Goal: Book appointment/travel/reservation

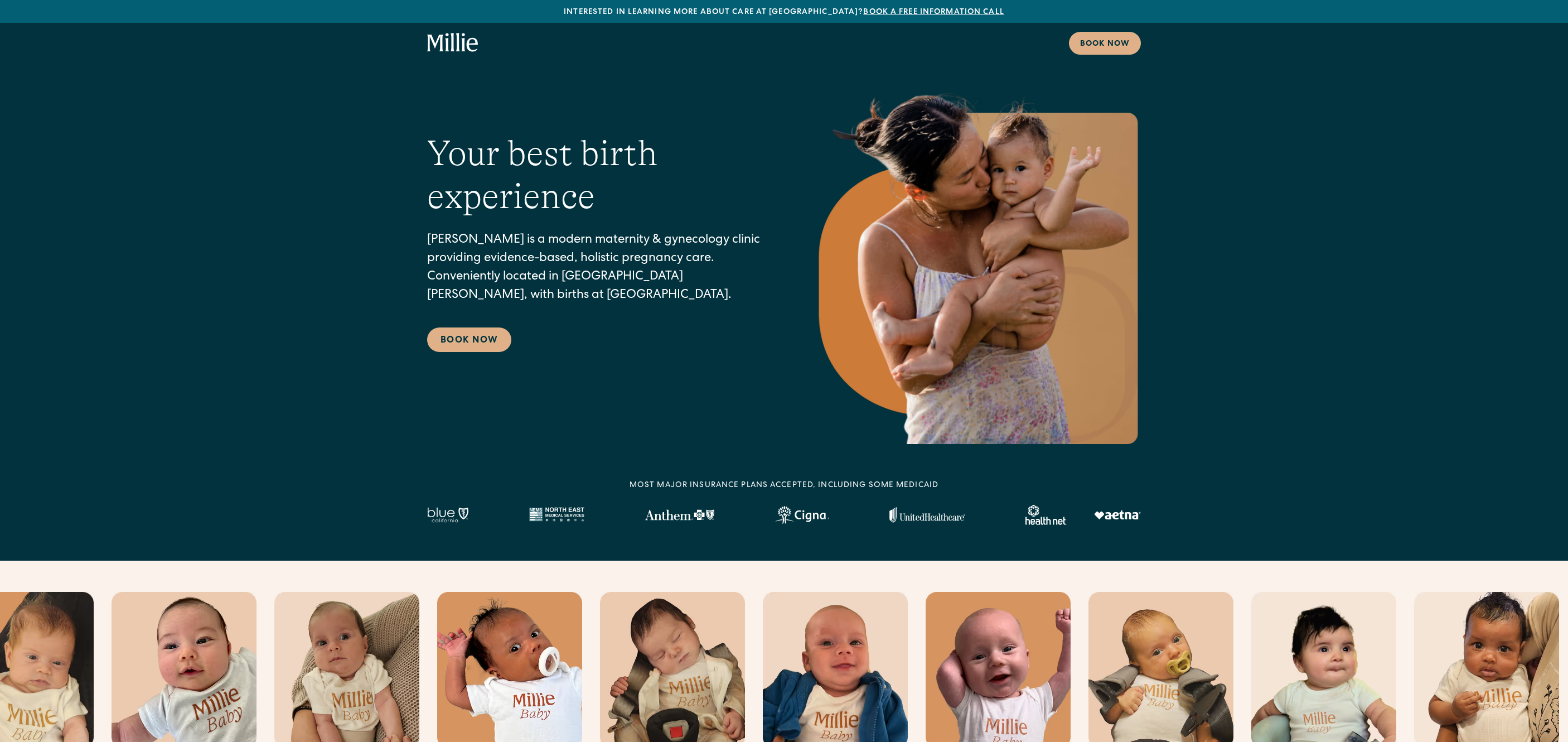
scroll to position [4147, 0]
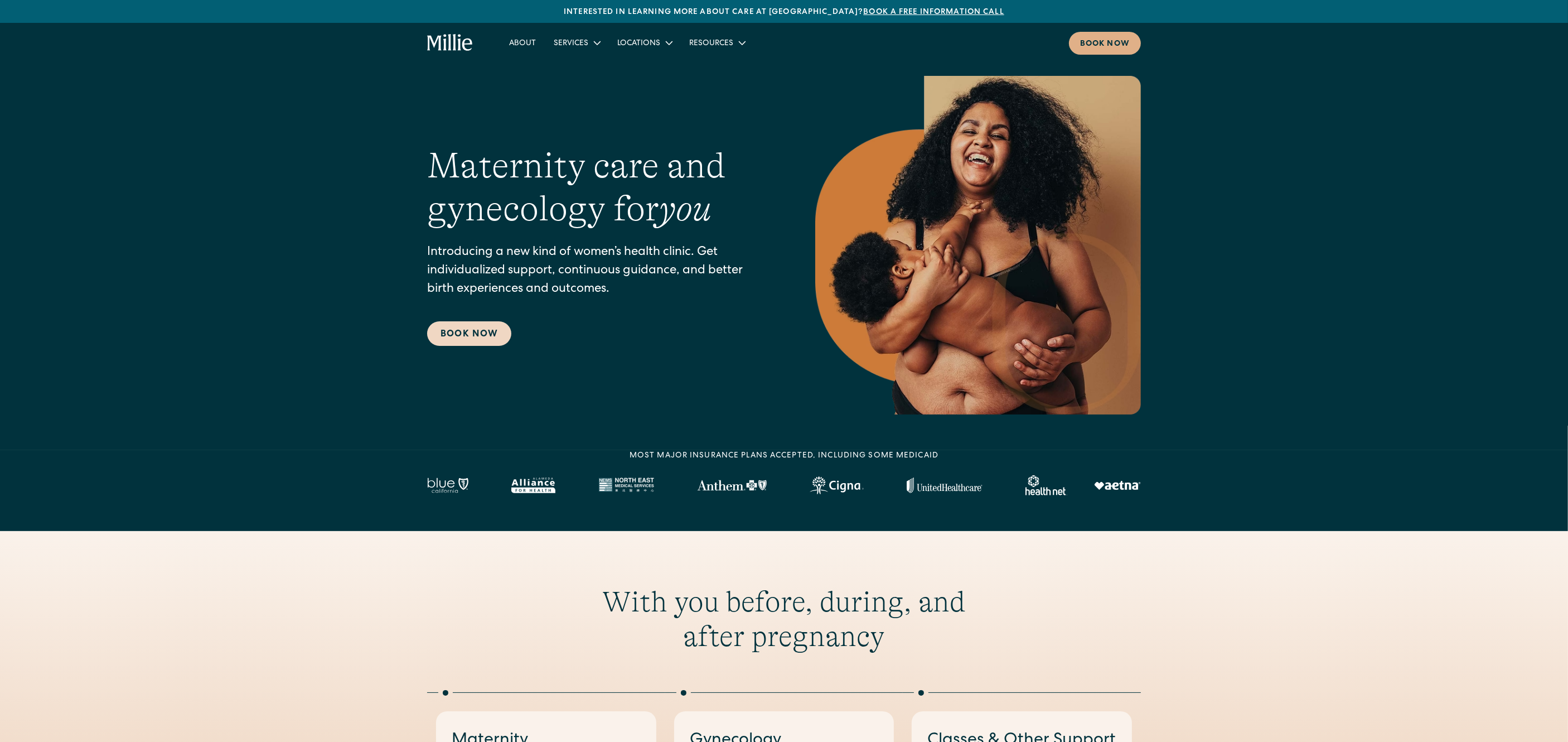
click at [474, 332] on link "Book Now" at bounding box center [469, 334] width 84 height 25
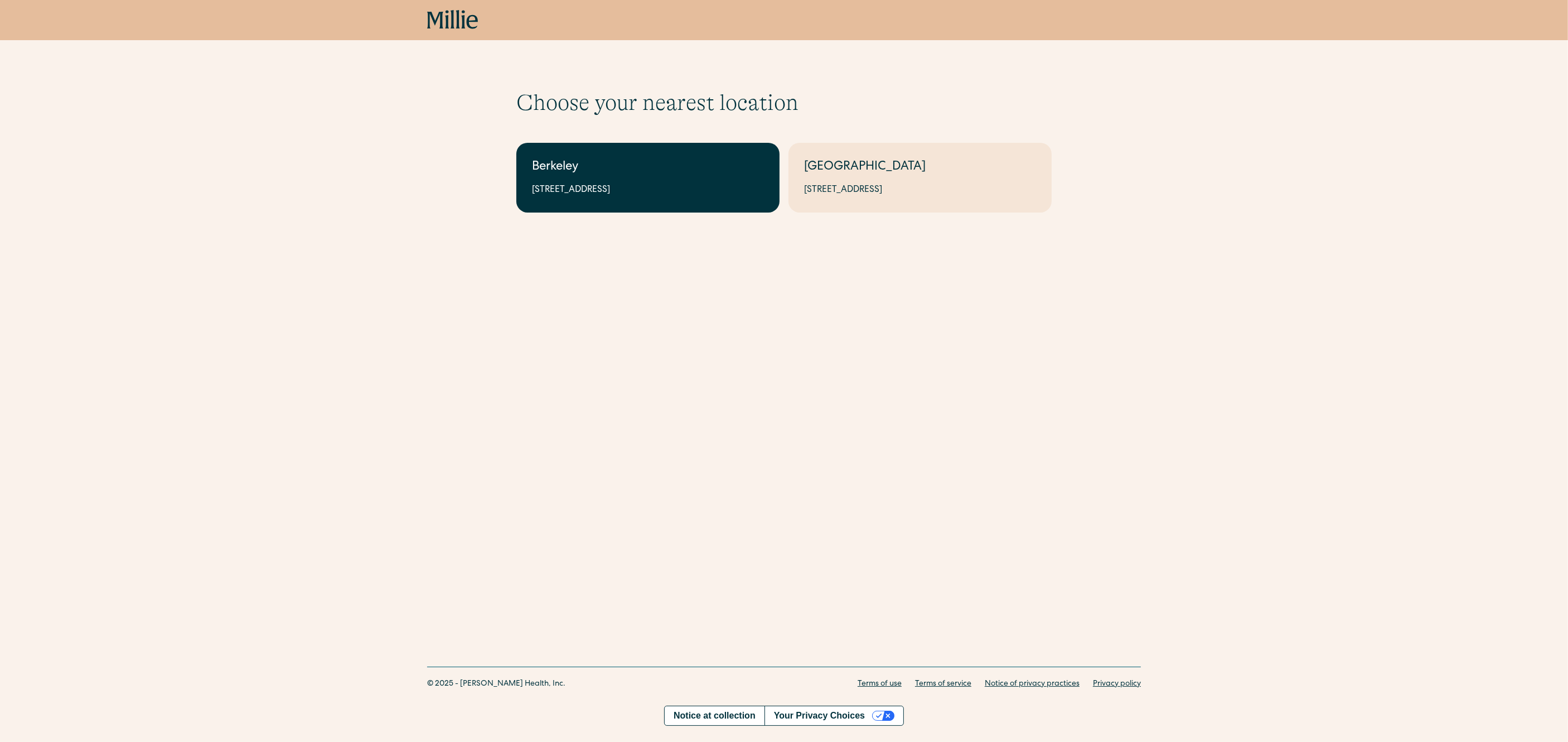
click at [617, 197] on link "Berkeley 2999 Regent St, Suite 524, Berkeley, CA 94705" at bounding box center [648, 177] width 263 height 70
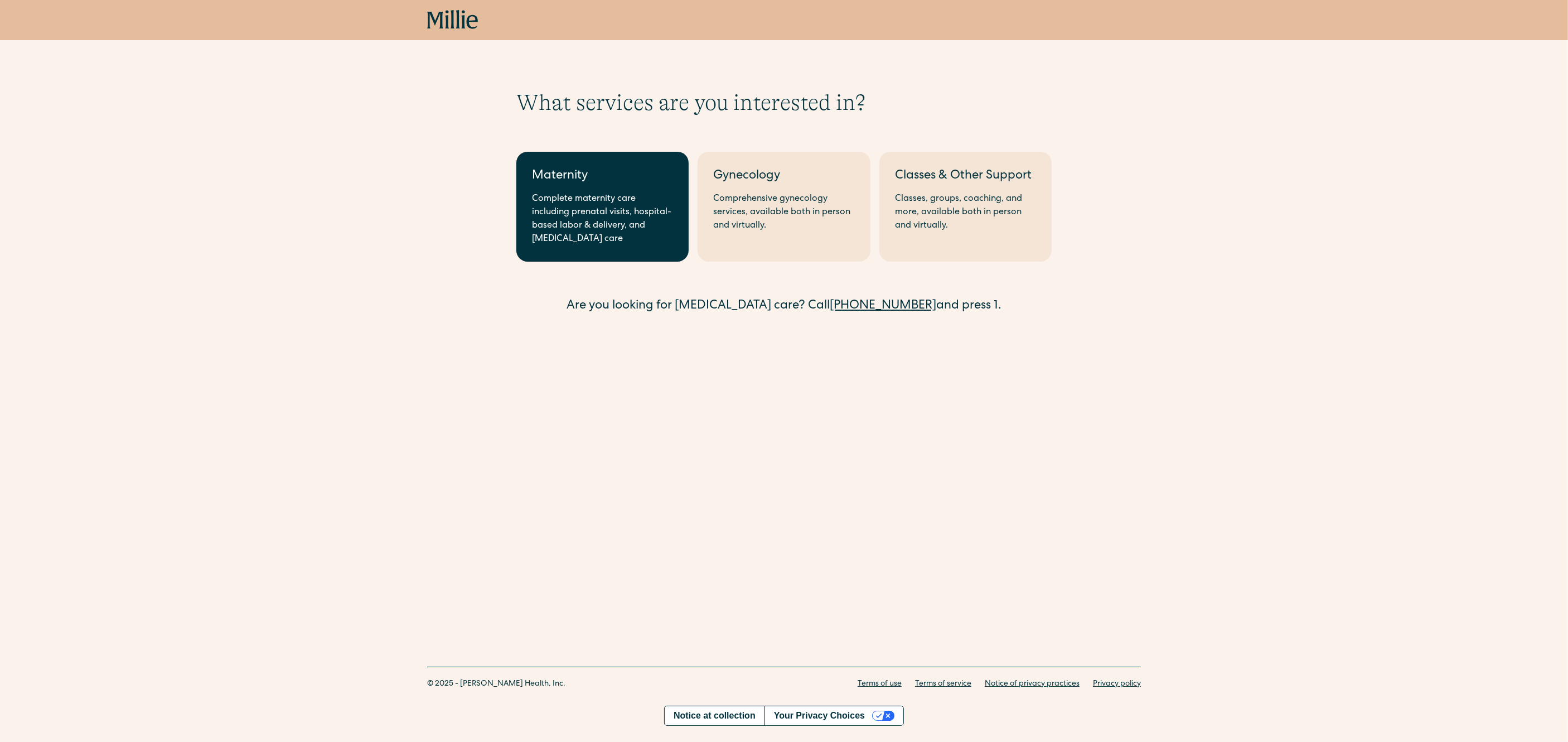
click at [576, 208] on div "Complete maternity care including prenatal visits, hospital-based labor & deliv…" at bounding box center [602, 219] width 141 height 53
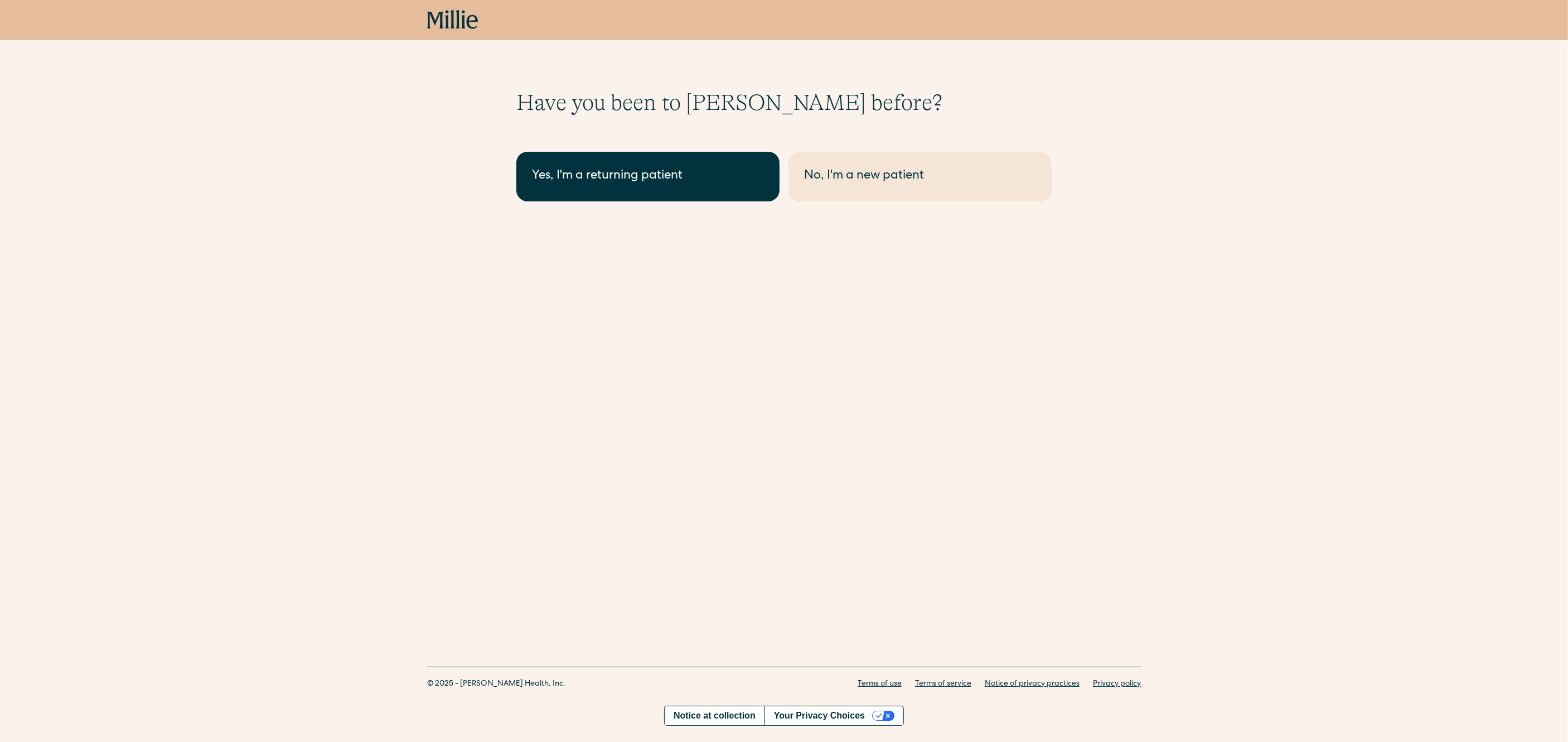
click at [599, 188] on link "Yes, I'm a returning patient" at bounding box center [648, 176] width 263 height 50
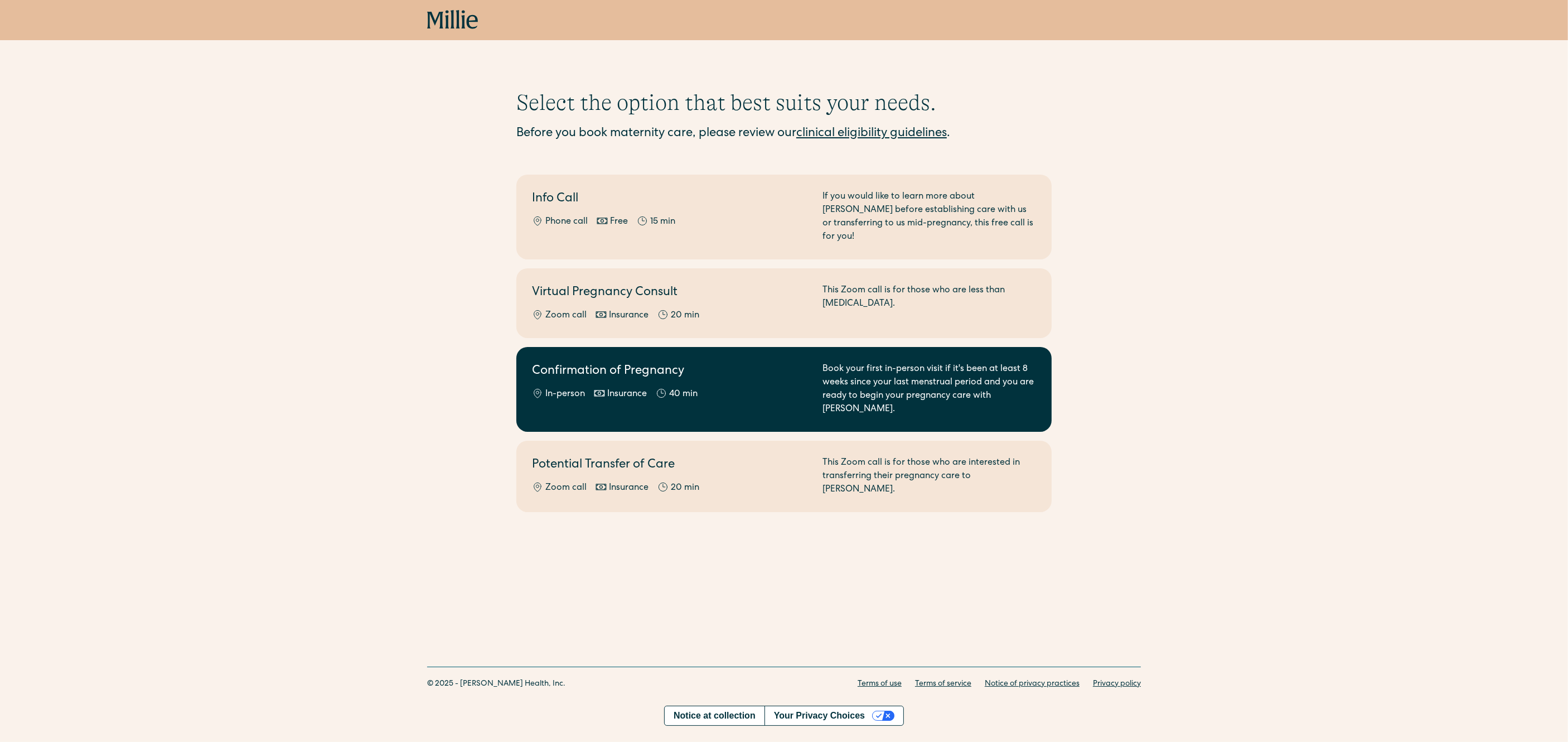
click at [571, 372] on div "Confirmation of Pregnancy In-person Insurance 40 min" at bounding box center [670, 389] width 277 height 53
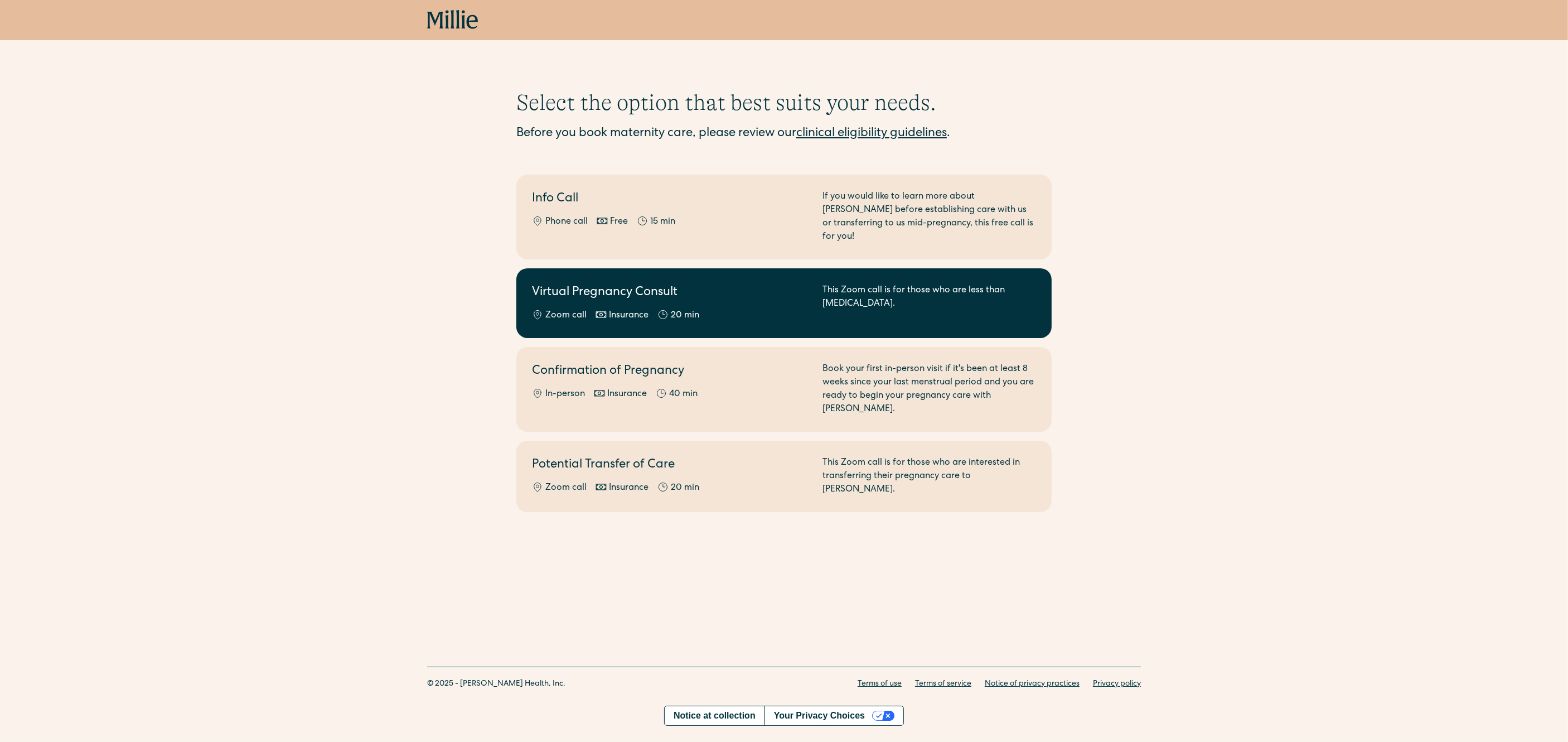
click at [586, 268] on link "Virtual Pregnancy Consult Zoom call Insurance 20 min This Zoom call is for thos…" at bounding box center [784, 303] width 535 height 70
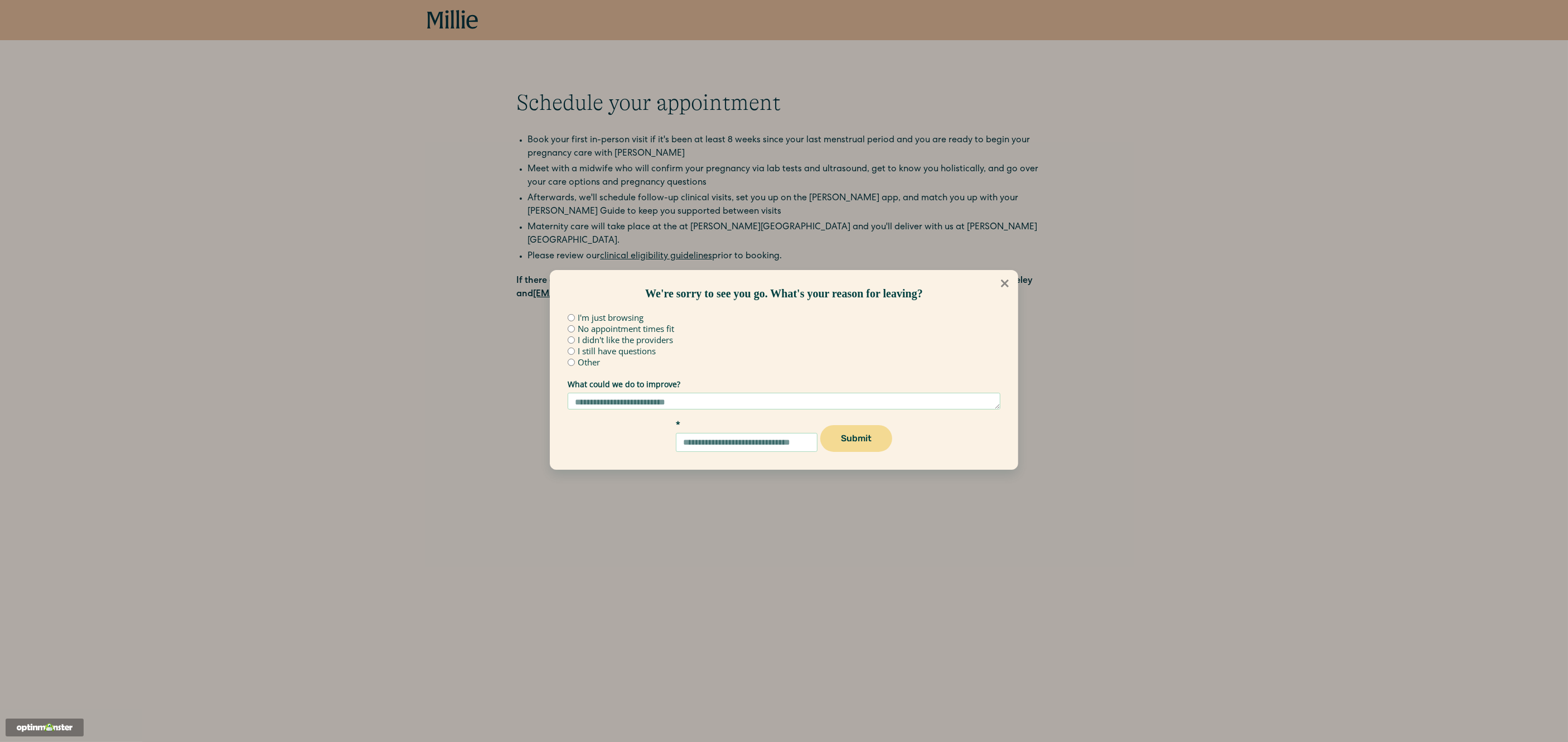
click at [1010, 287] on icon at bounding box center [1005, 283] width 12 height 12
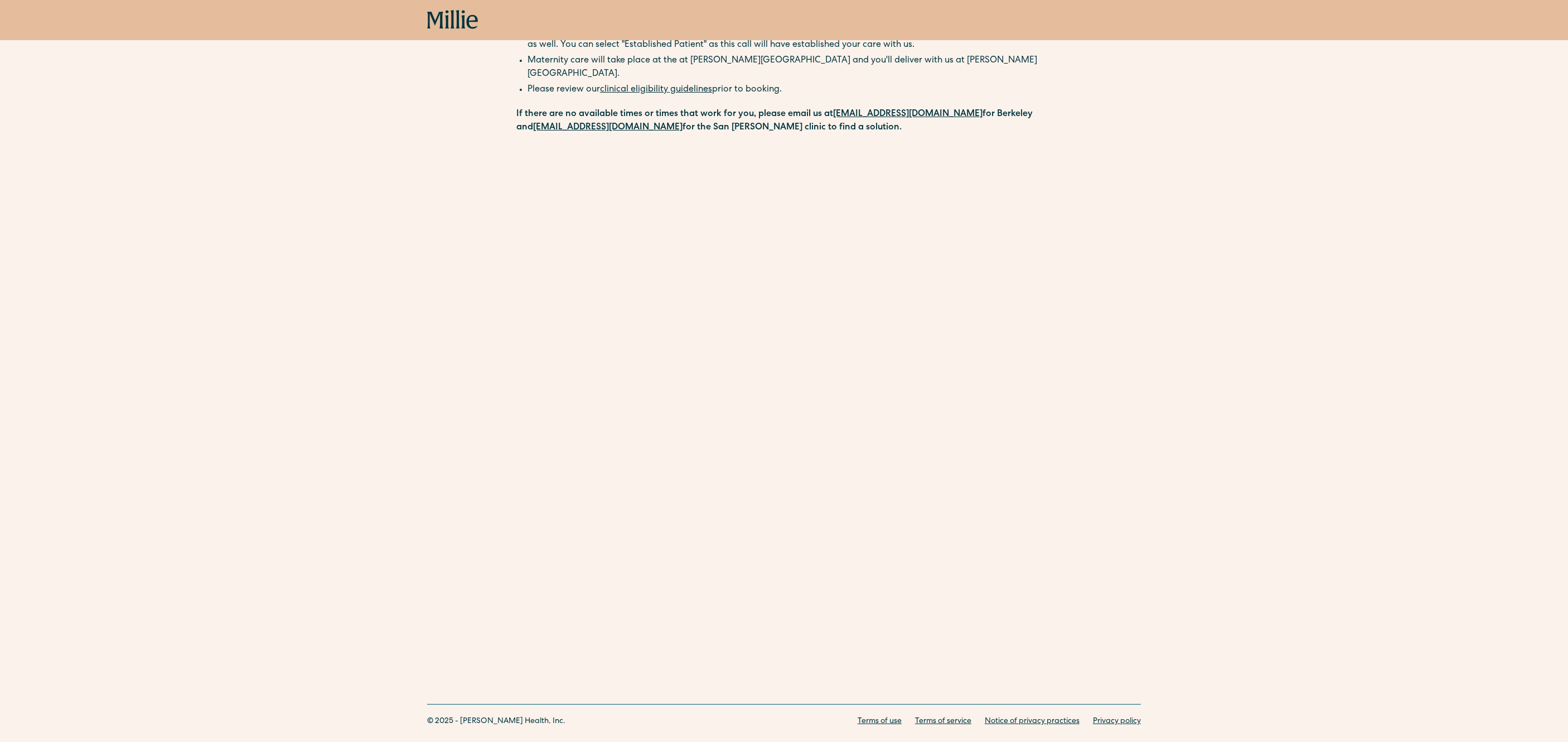
scroll to position [151, 0]
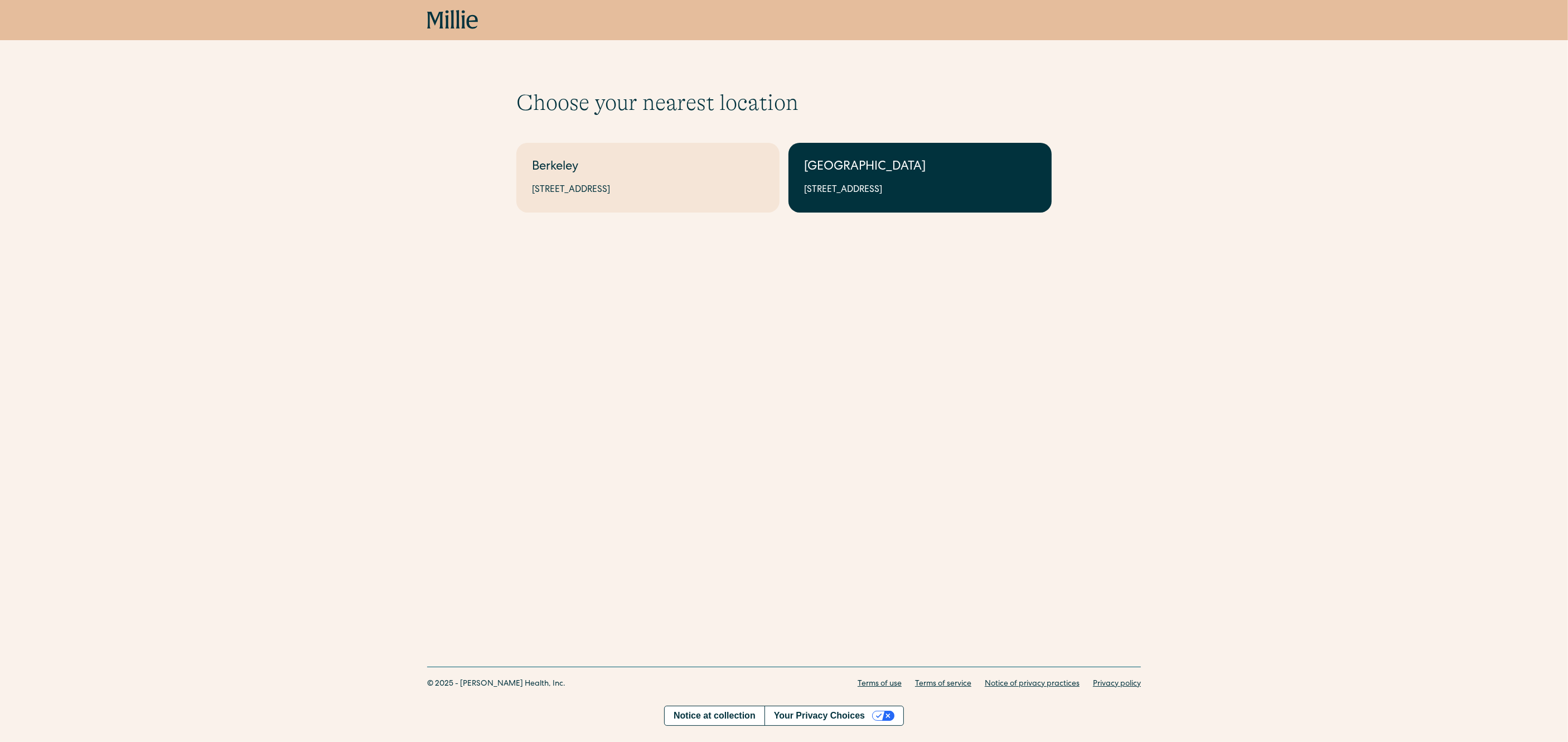
click at [857, 184] on div "[STREET_ADDRESS]" at bounding box center [920, 190] width 232 height 14
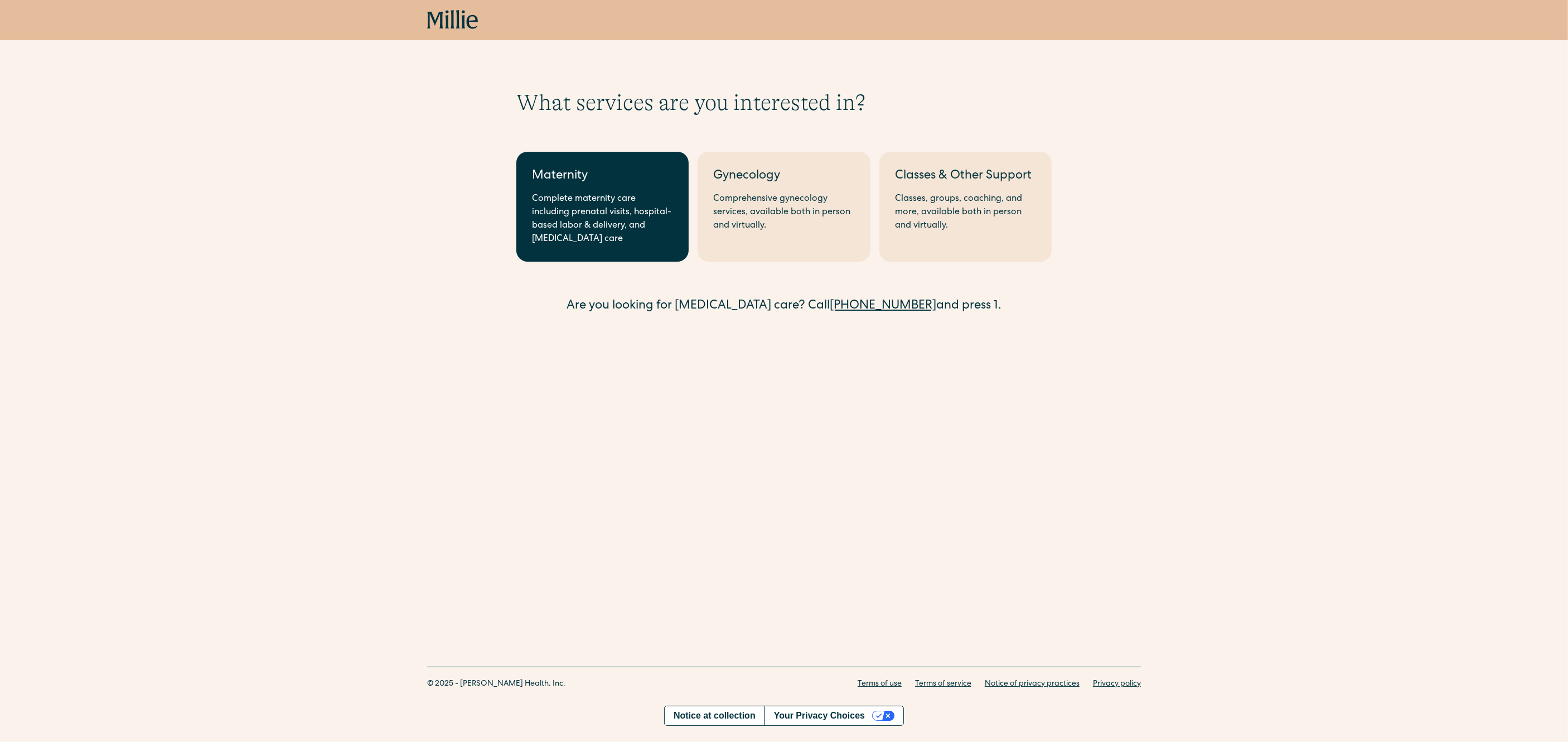
click at [571, 201] on div "Complete maternity care including prenatal visits, hospital-based labor & deliv…" at bounding box center [602, 219] width 141 height 53
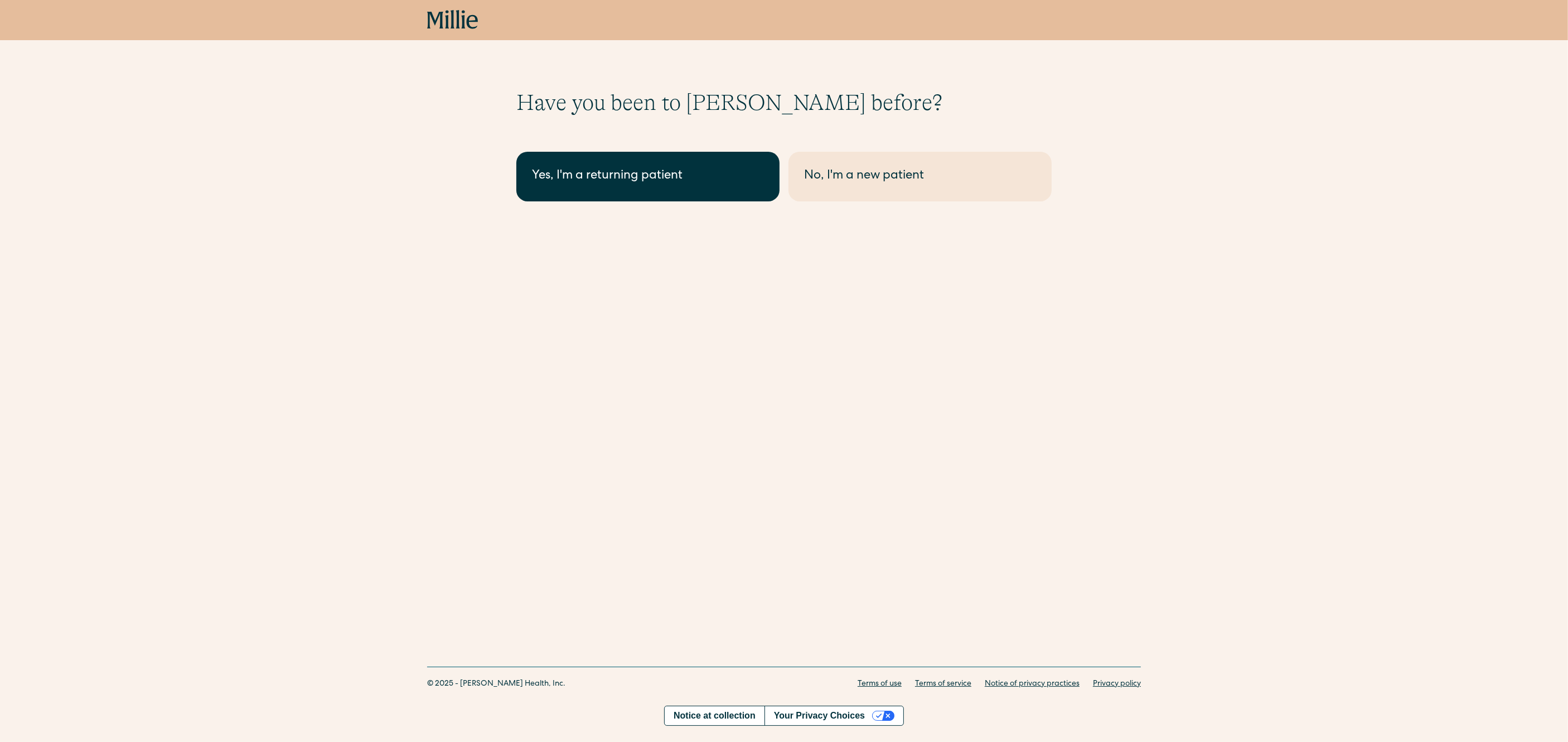
click at [614, 187] on link "Yes, I'm a returning patient" at bounding box center [648, 176] width 263 height 50
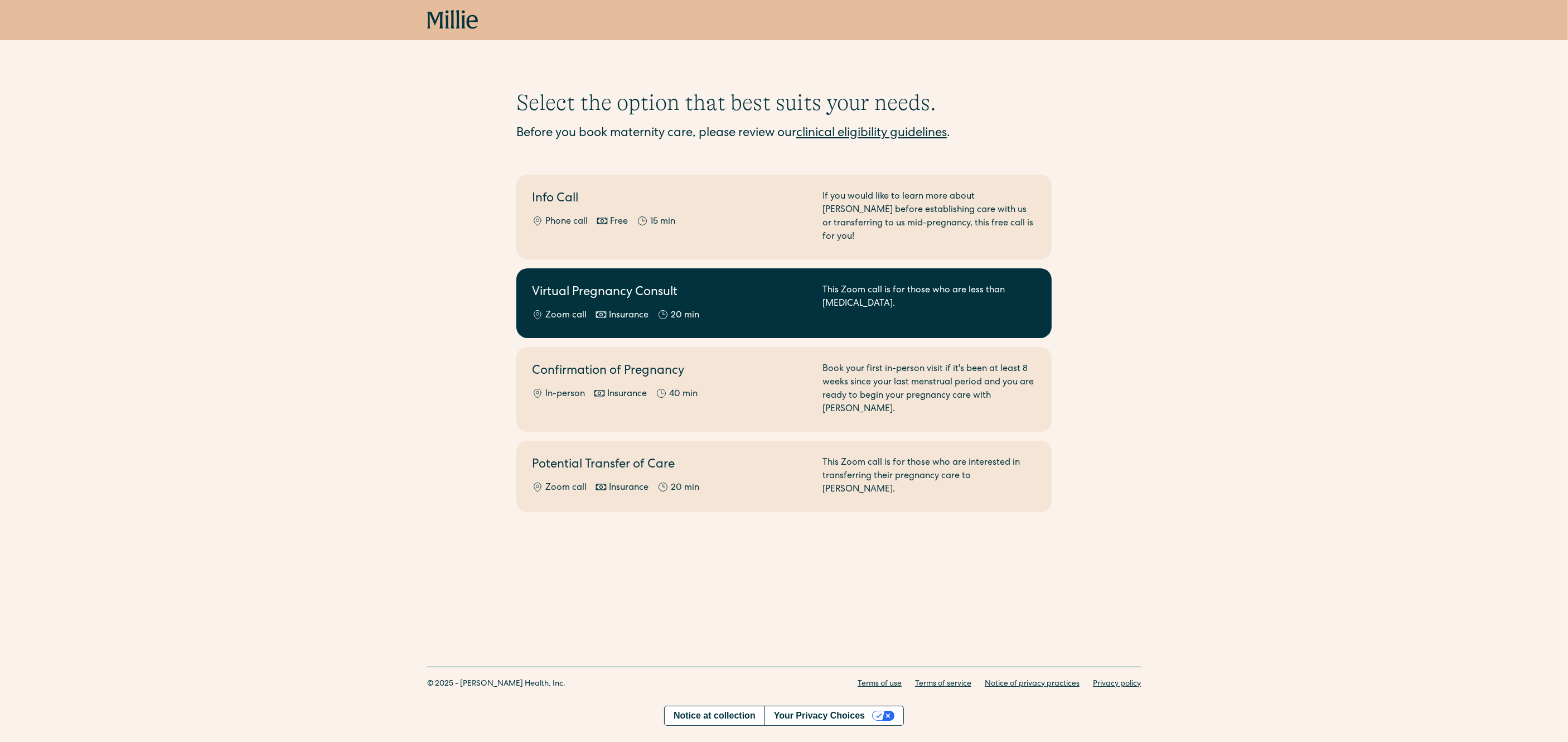
click at [588, 284] on h2 "Virtual Pregnancy Consult" at bounding box center [670, 293] width 277 height 18
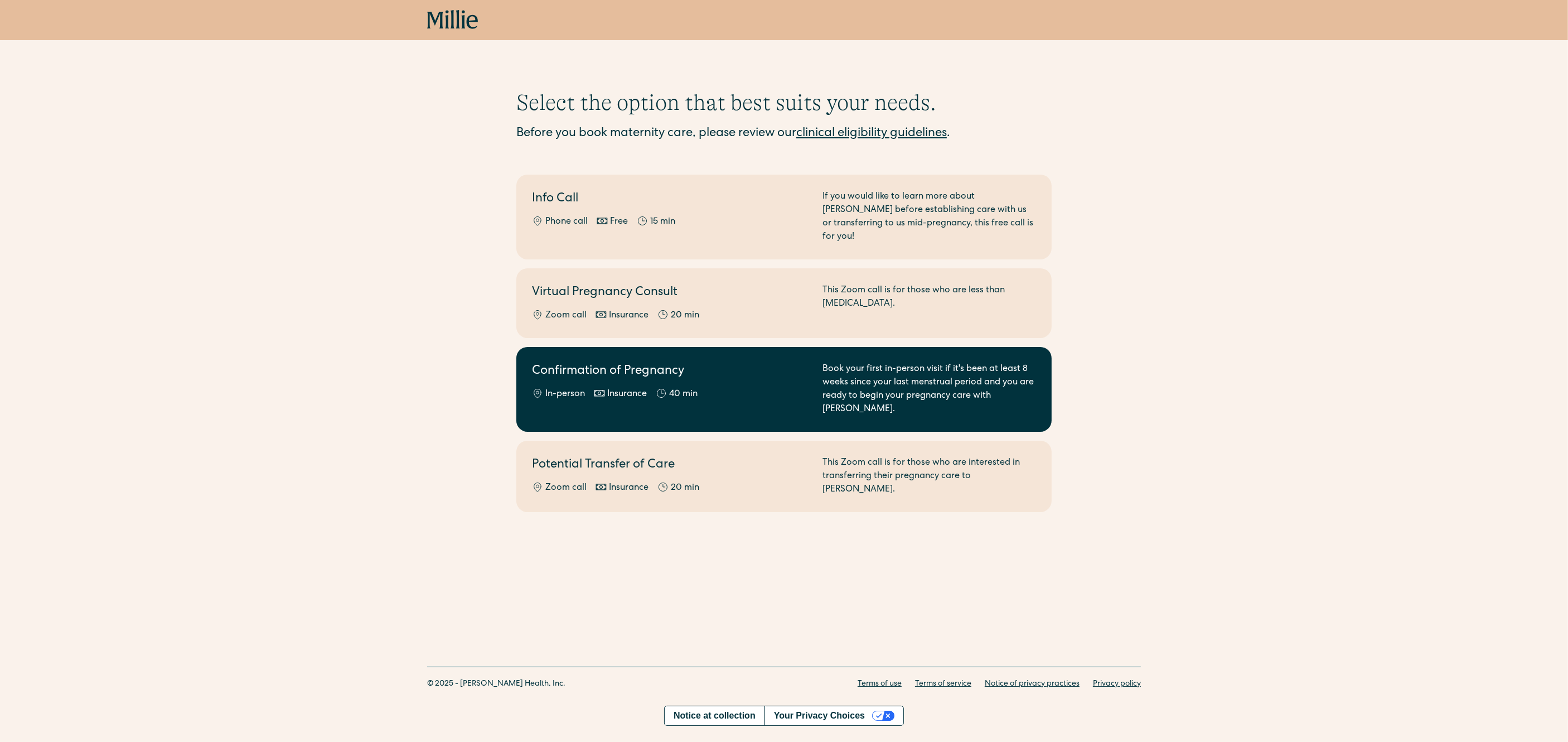
click at [580, 367] on div "Confirmation of Pregnancy In-person Insurance 40 min" at bounding box center [670, 389] width 277 height 53
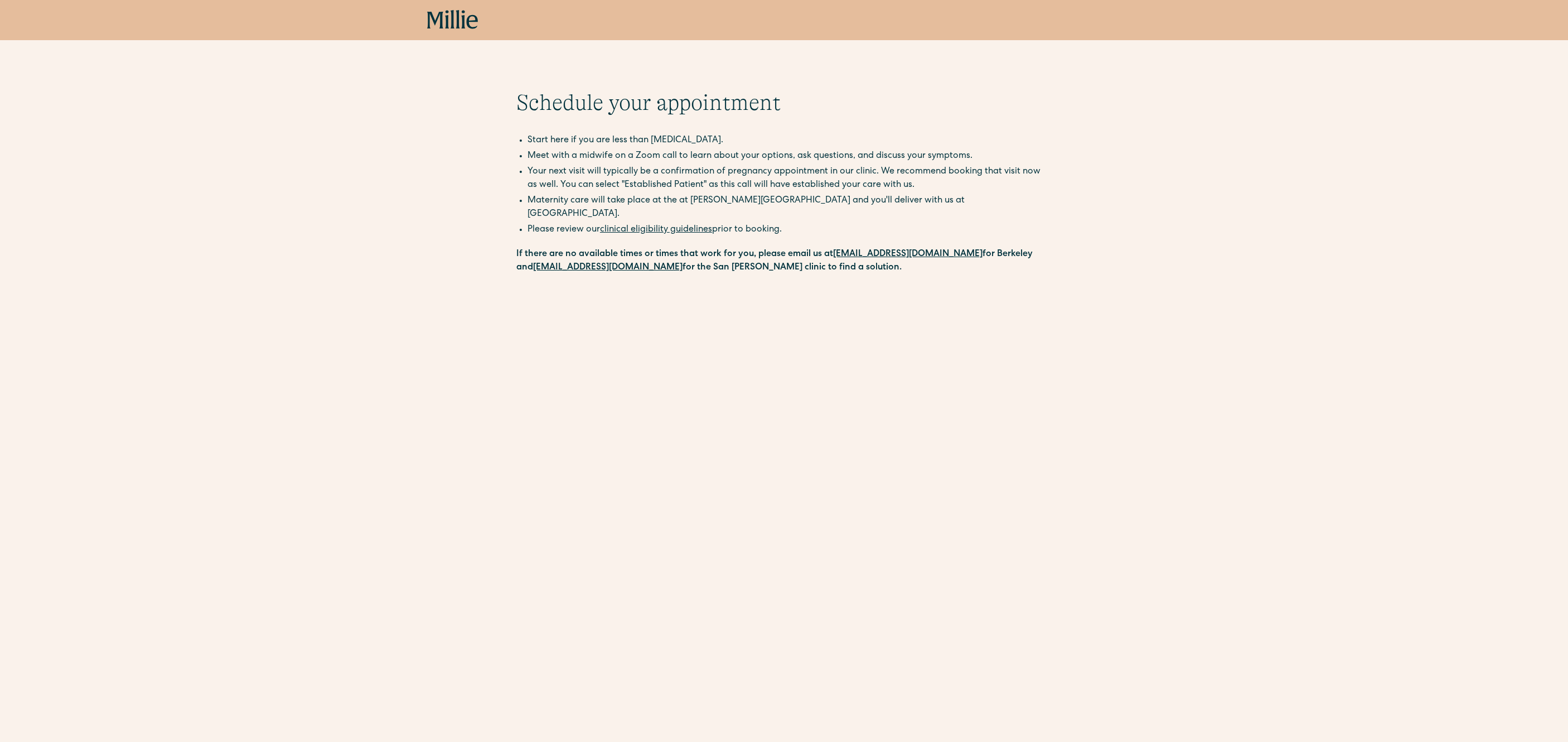
scroll to position [141, 0]
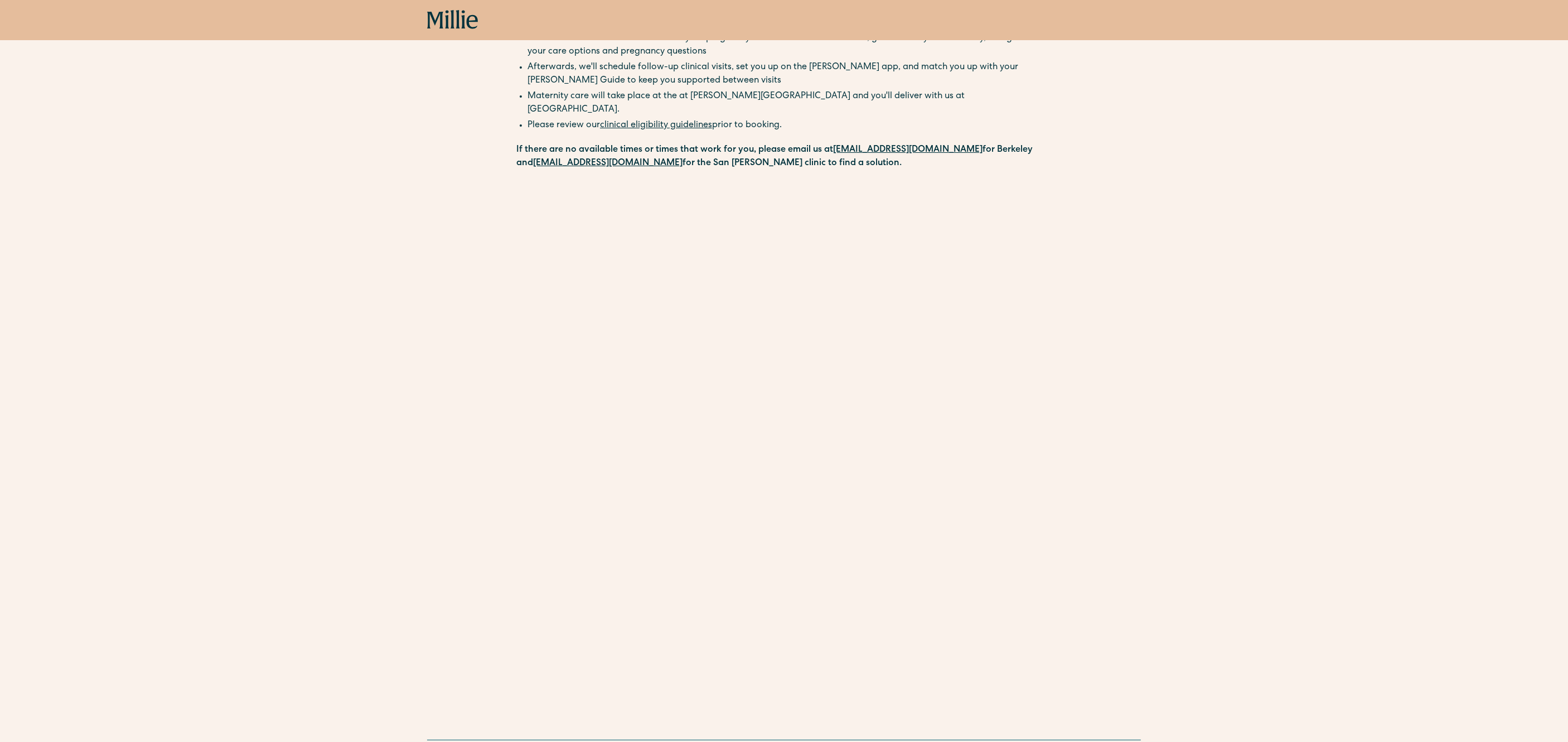
scroll to position [132, 0]
